Goal: Task Accomplishment & Management: Manage account settings

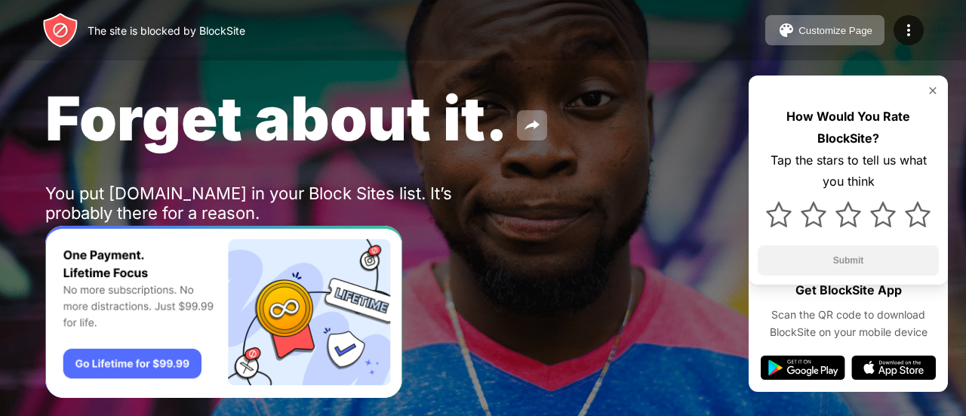
click at [900, 40] on div at bounding box center [909, 30] width 30 height 30
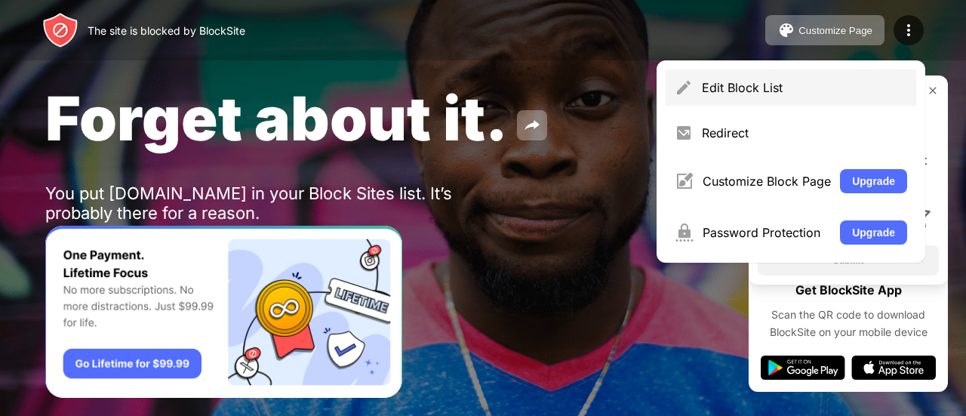
click at [814, 81] on div "Edit Block List" at bounding box center [804, 87] width 205 height 15
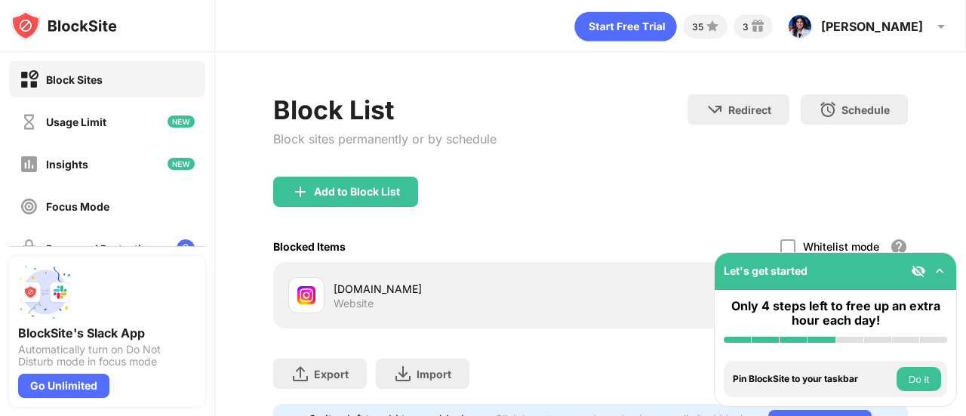
drag, startPoint x: 966, startPoint y: 244, endPoint x: 960, endPoint y: 254, distance: 11.8
click at [960, 254] on div "35 3 [PERSON_NAME] [PERSON_NAME] View Account Insights Premium Rewards Settings…" at bounding box center [590, 208] width 751 height 416
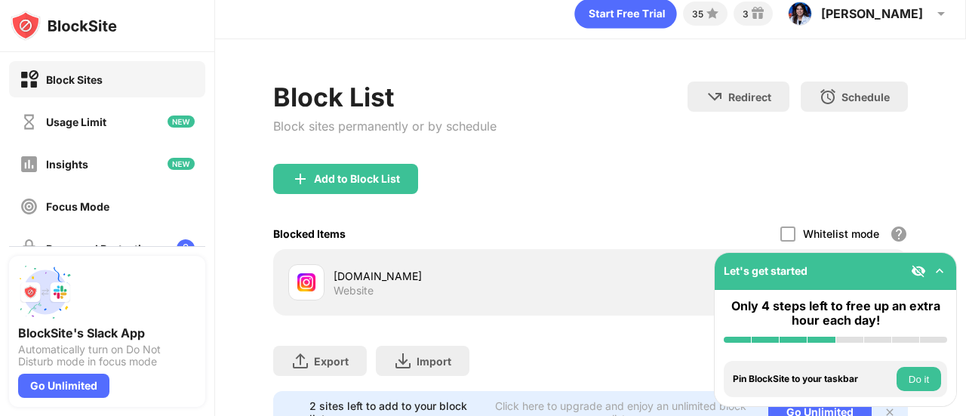
scroll to position [83, 0]
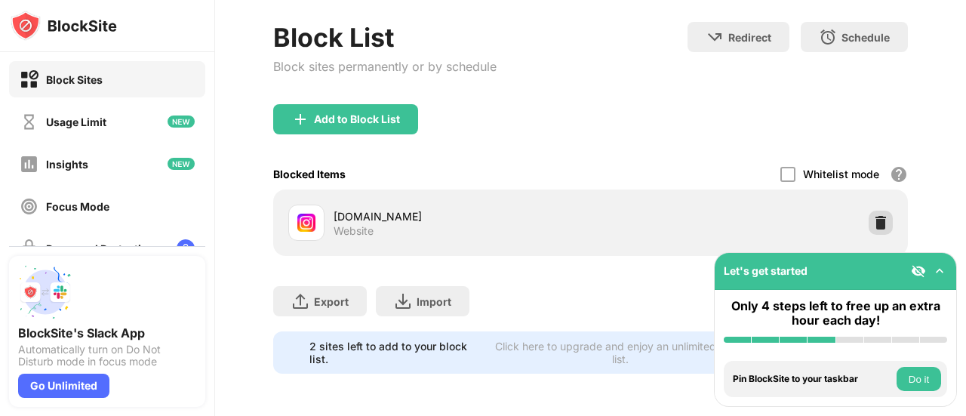
click at [873, 216] on img at bounding box center [880, 222] width 15 height 15
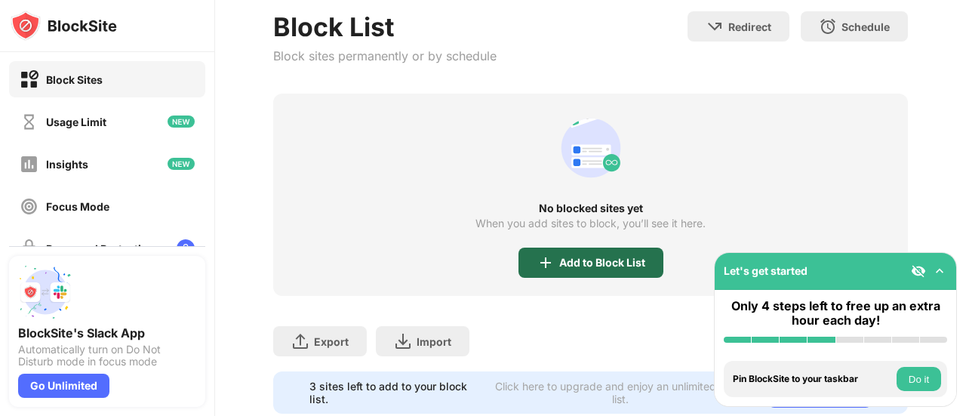
click at [529, 273] on div "Add to Block List" at bounding box center [591, 263] width 145 height 30
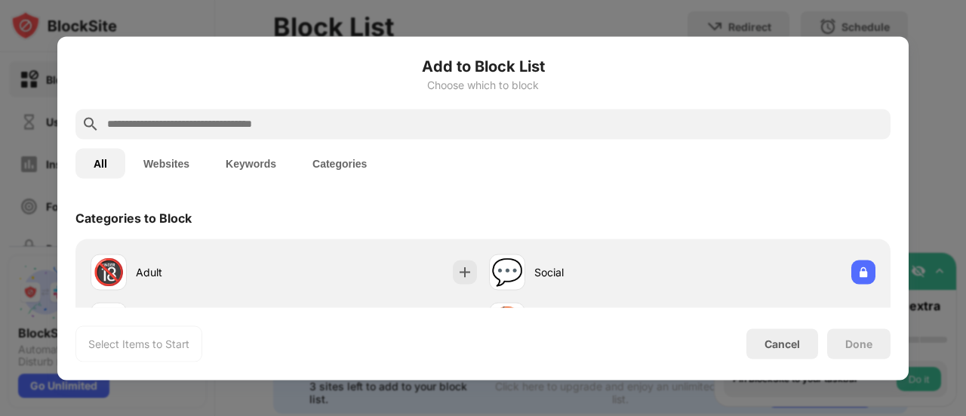
click at [439, 122] on input "text" at bounding box center [495, 124] width 779 height 18
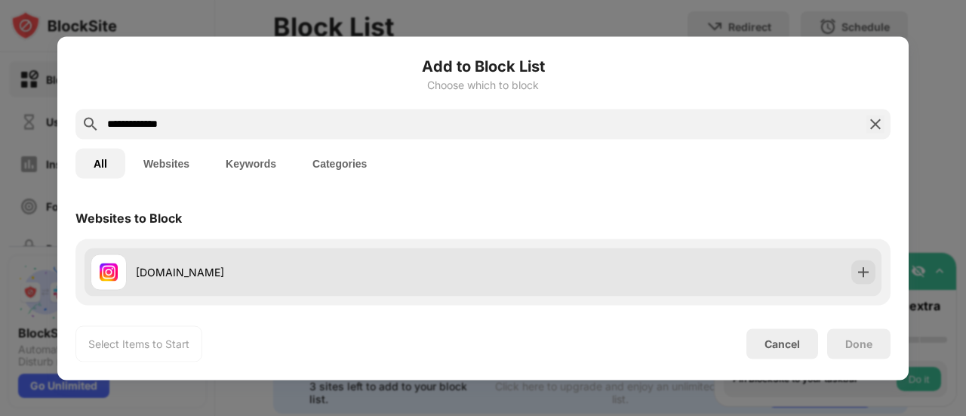
type input "**********"
click at [562, 256] on div "[DOMAIN_NAME]" at bounding box center [483, 272] width 797 height 48
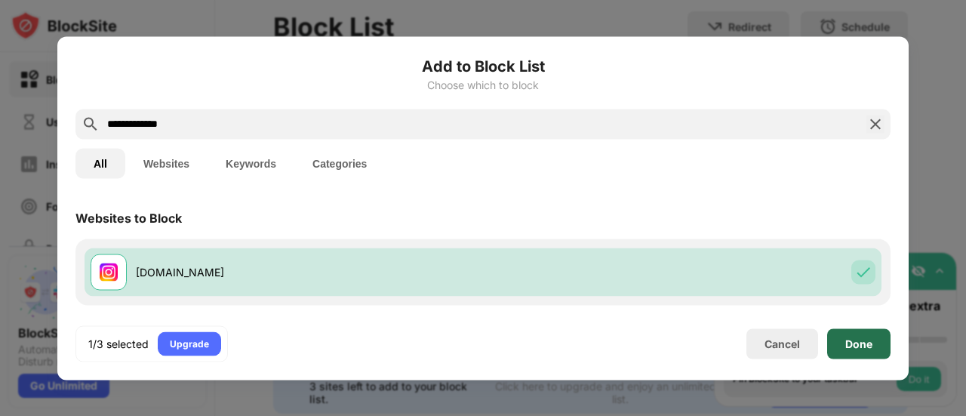
click at [863, 349] on div "Done" at bounding box center [859, 343] width 27 height 12
